Goal: Information Seeking & Learning: Compare options

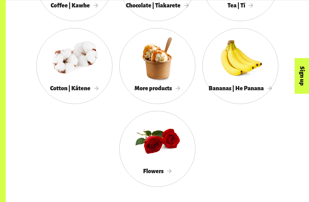
scroll to position [583, 0]
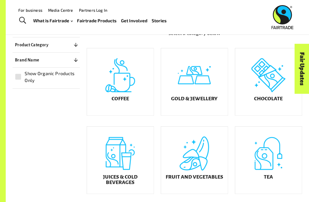
scroll to position [103, 0]
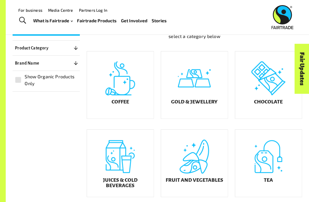
click at [135, 86] on div "Coffee" at bounding box center [120, 84] width 67 height 67
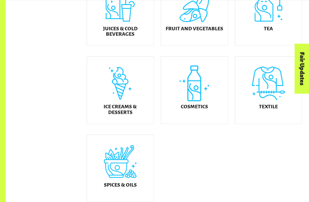
scroll to position [255, 0]
click at [189, 102] on div "Cosmetics" at bounding box center [194, 90] width 67 height 67
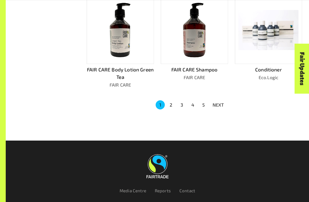
scroll to position [339, 0]
click at [174, 102] on button "2" at bounding box center [170, 104] width 9 height 9
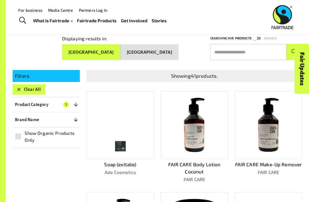
scroll to position [0, 0]
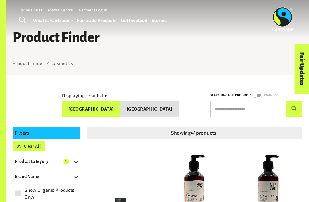
scroll to position [273, 0]
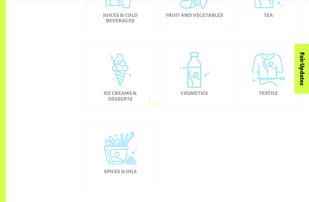
click at [125, 88] on div "Ice Creams & Desserts" at bounding box center [120, 76] width 67 height 67
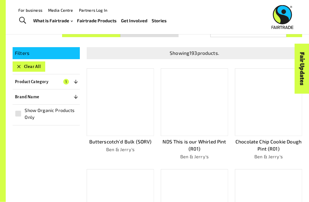
scroll to position [80, 0]
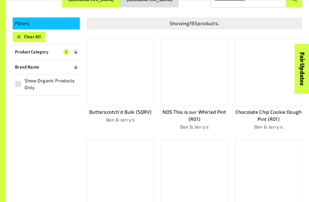
click at [280, 85] on div at bounding box center [268, 73] width 67 height 68
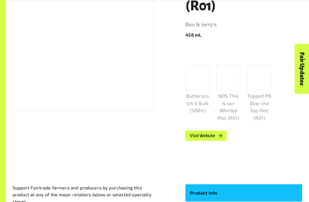
scroll to position [128, 0]
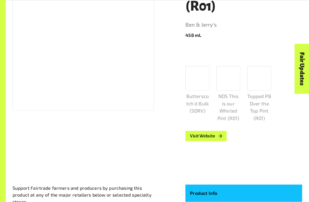
click at [210, 132] on link "Visit Website" at bounding box center [205, 136] width 41 height 10
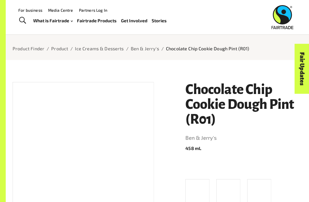
scroll to position [0, 0]
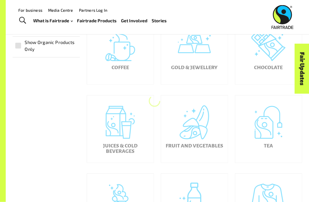
scroll to position [129, 0]
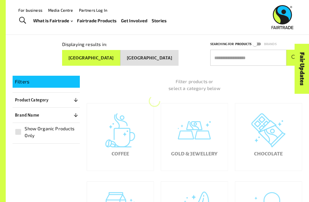
click at [127, 143] on div "Coffee" at bounding box center [120, 136] width 67 height 67
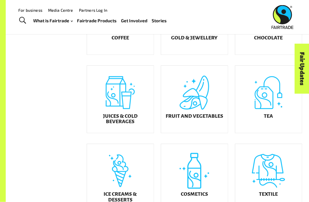
scroll to position [167, 0]
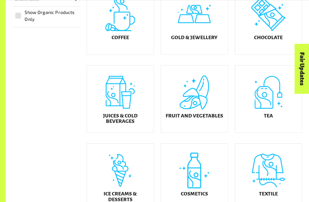
click at [125, 107] on div "Juices & Cold Beverages" at bounding box center [120, 98] width 67 height 67
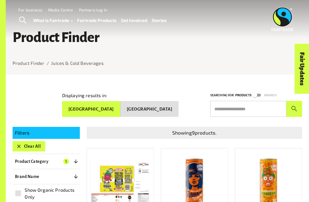
scroll to position [186, 0]
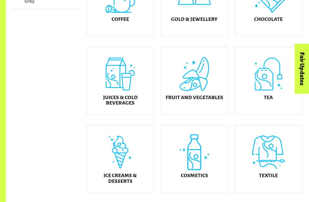
click at [213, 95] on div "Fruit and Vegetables" at bounding box center [194, 80] width 67 height 67
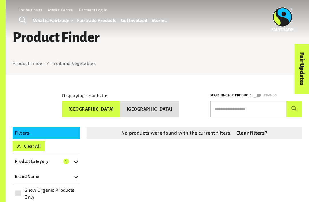
scroll to position [117, 0]
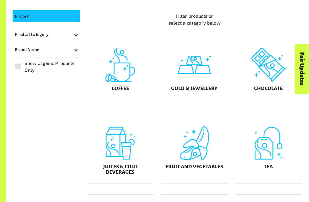
click at [134, 77] on div "Coffee" at bounding box center [120, 71] width 67 height 67
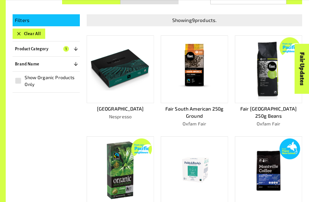
scroll to position [114, 0]
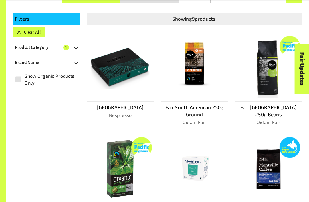
click at [143, 146] on img at bounding box center [141, 147] width 21 height 21
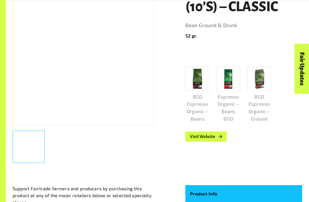
scroll to position [114, 0]
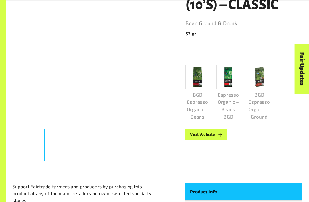
click at [205, 133] on link "Visit Website" at bounding box center [205, 134] width 41 height 10
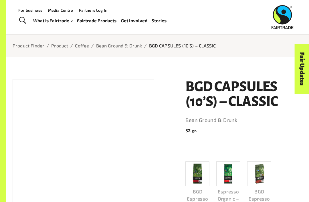
scroll to position [0, 0]
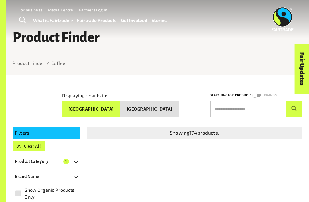
scroll to position [132, 0]
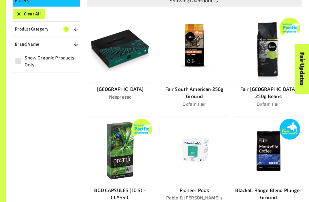
scroll to position [117, 0]
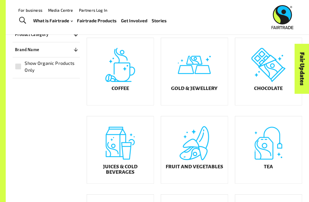
click at [252, 157] on div "Tea" at bounding box center [268, 149] width 67 height 67
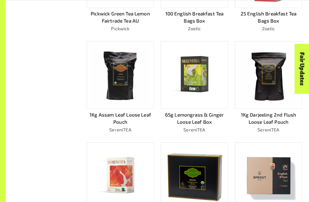
scroll to position [230, 0]
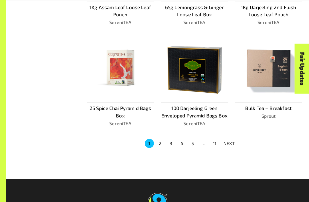
click at [267, 69] on img at bounding box center [268, 69] width 60 height 60
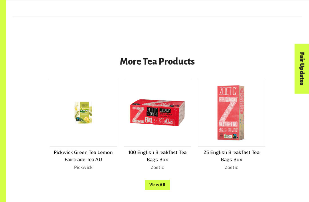
scroll to position [416, 0]
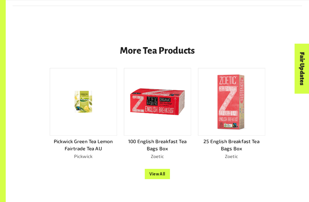
click at [82, 100] on img at bounding box center [83, 102] width 45 height 61
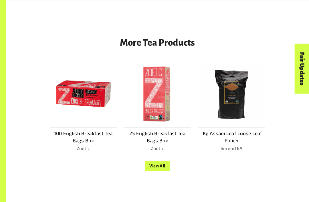
scroll to position [410, 0]
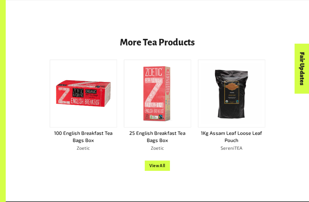
click at [146, 117] on img at bounding box center [157, 93] width 33 height 61
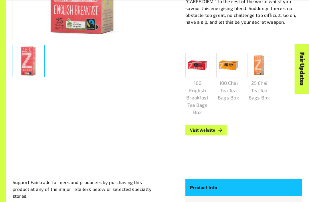
scroll to position [211, 0]
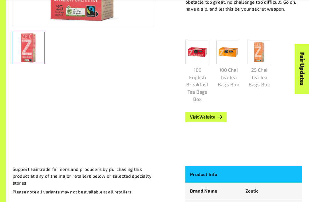
click at [193, 115] on link "Visit Website" at bounding box center [205, 117] width 41 height 10
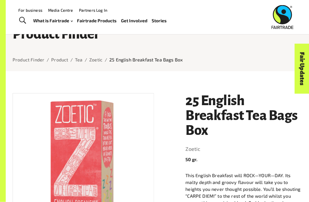
scroll to position [0, 0]
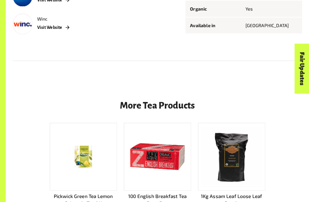
click at [229, 161] on img at bounding box center [231, 157] width 60 height 60
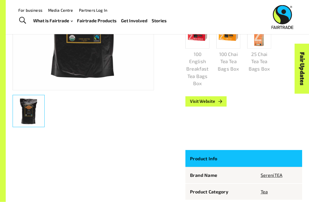
scroll to position [75, 0]
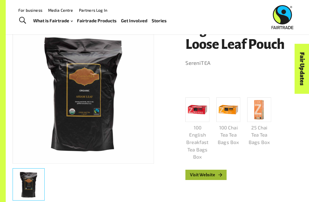
click at [202, 161] on p "100 English Breakfast Tea Bags Box" at bounding box center [197, 142] width 24 height 37
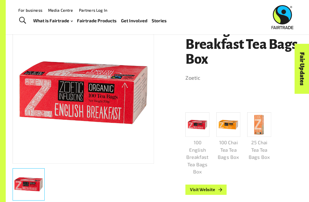
click at [196, 186] on link "Visit Website" at bounding box center [205, 190] width 41 height 10
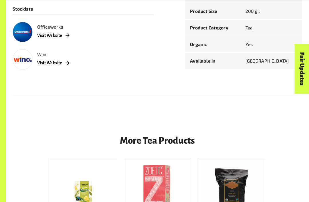
click at [217, 193] on img at bounding box center [231, 192] width 60 height 60
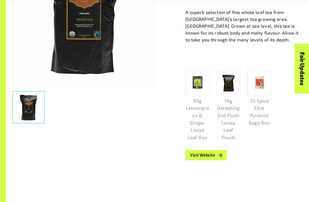
scroll to position [153, 0]
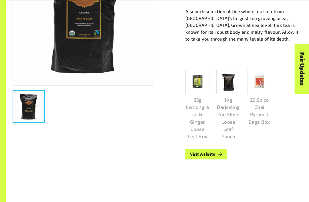
click at [200, 152] on link "Visit Website" at bounding box center [205, 154] width 41 height 10
